Goal: Transaction & Acquisition: Book appointment/travel/reservation

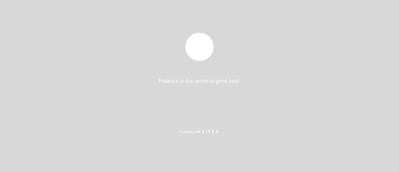
select select "es"
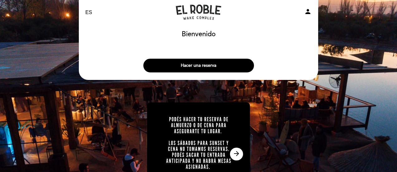
scroll to position [3, 0]
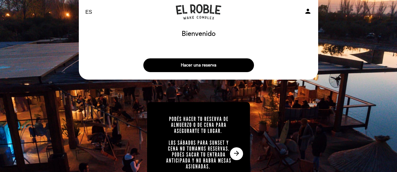
click at [194, 104] on img at bounding box center [198, 153] width 103 height 103
click at [192, 67] on button "Hacer una reserva" at bounding box center [198, 65] width 111 height 14
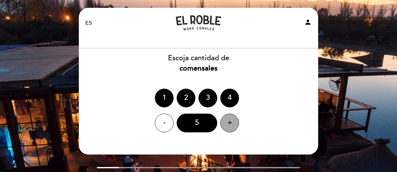
click at [225, 120] on div "+" at bounding box center [229, 122] width 19 height 19
click at [169, 123] on div "-" at bounding box center [164, 122] width 19 height 19
click at [217, 131] on div "- 6 +" at bounding box center [198, 122] width 240 height 19
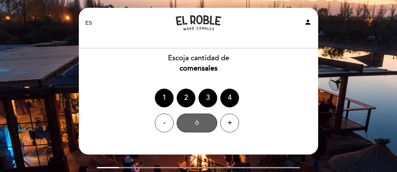
click at [199, 119] on div "6" at bounding box center [197, 122] width 40 height 19
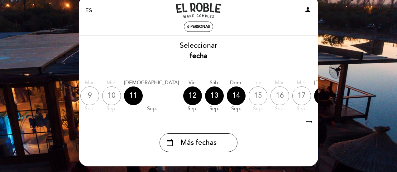
scroll to position [0, 183]
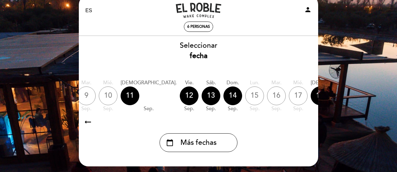
click at [375, 94] on icon "calendar_today" at bounding box center [378, 95] width 7 height 11
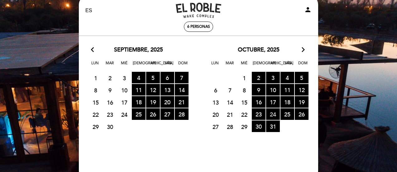
click at [272, 114] on span "24 RESERVAS DISPONIBLES" at bounding box center [273, 114] width 14 height 12
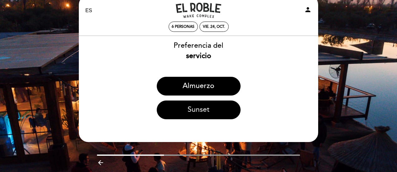
click at [201, 104] on button "Sunset" at bounding box center [199, 109] width 84 height 19
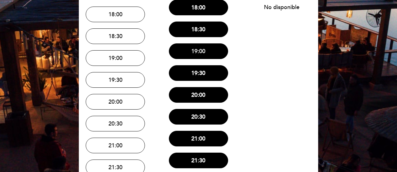
scroll to position [90, 0]
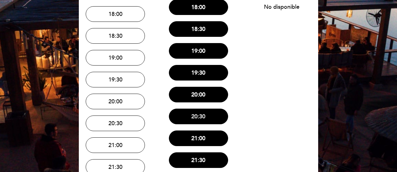
click at [196, 116] on button "20:30" at bounding box center [198, 116] width 59 height 16
